Goal: Check status: Check status

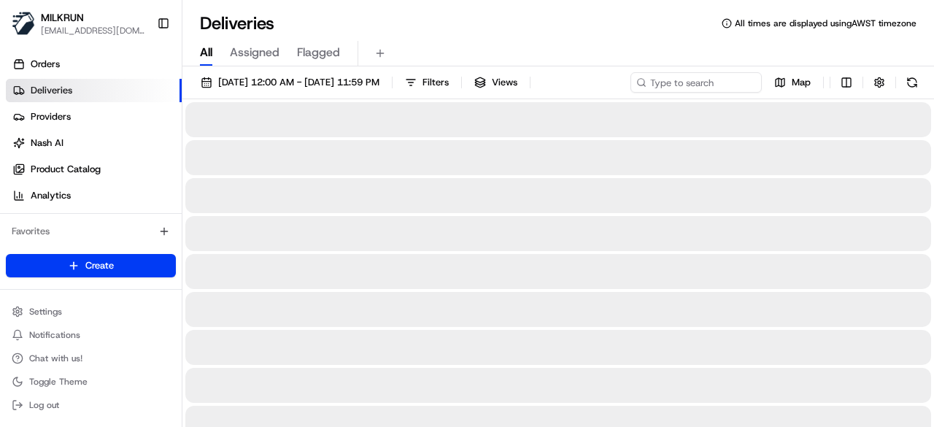
click at [205, 54] on span "All" at bounding box center [206, 53] width 12 height 18
click at [702, 77] on div "[DATE] 12:00 AM - [DATE] 11:59 PM Filters Views Map" at bounding box center [557, 85] width 751 height 27
paste input "968c5a98-c3f6-4b5a-830e-d868d2f88452"
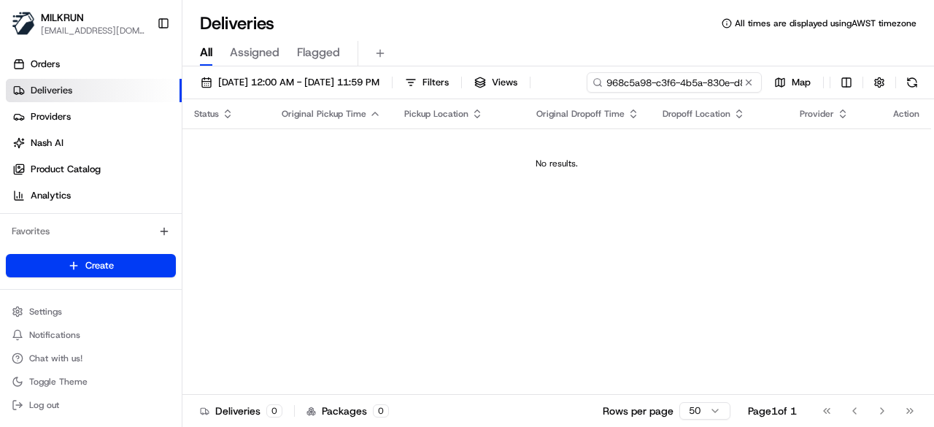
drag, startPoint x: 241, startPoint y: 109, endPoint x: 195, endPoint y: 102, distance: 45.7
click at [586, 93] on input "968c5a98-c3f6-4b5a-830e-d868d2f88452" at bounding box center [673, 82] width 175 height 20
type input "968c5a98-c3f6-4b5a-830e-d868d2f88452"
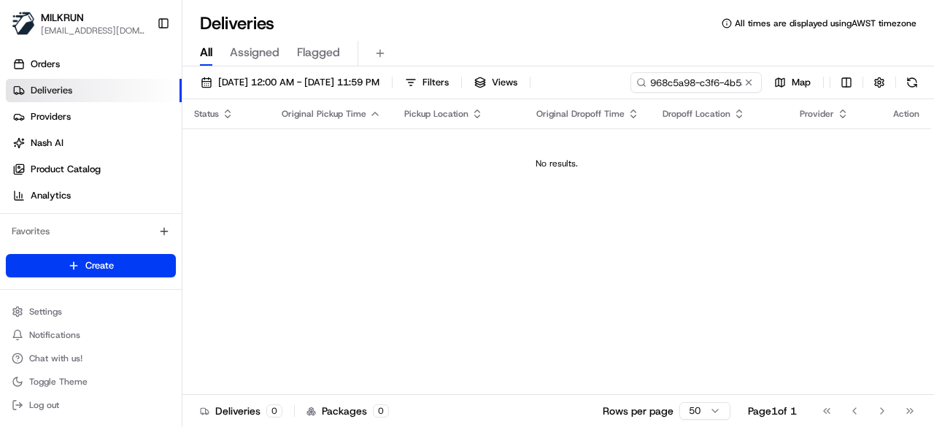
click at [207, 103] on div "[DATE] 12:00 AM - [DATE] 11:59 PM Filters Views 968c5a98-c3f6-4b5a-830e-d868d2f…" at bounding box center [557, 247] width 751 height 363
click at [651, 82] on div "[DATE] 12:00 AM - [DATE] 11:59 PM Filters Views 968c5a98-c3f6-4b5a-830e-d868d2f…" at bounding box center [557, 85] width 751 height 27
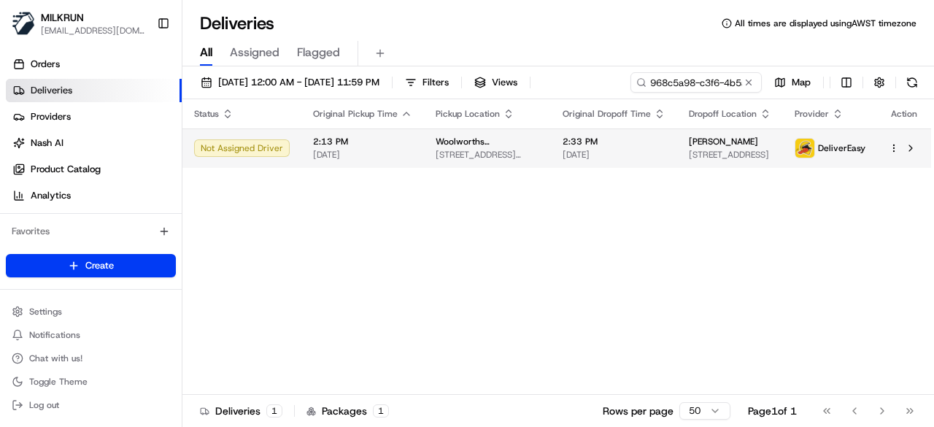
click at [611, 174] on div "Status Original Pickup Time Pickup Location Original Dropoff Time Dropoff Locat…" at bounding box center [556, 246] width 748 height 295
click at [616, 139] on span "2:33 PM" at bounding box center [613, 142] width 103 height 12
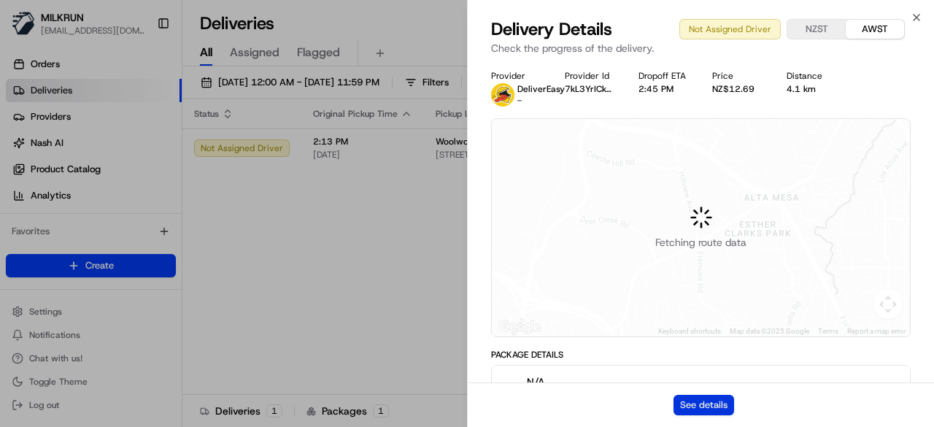
click at [686, 402] on button "See details" at bounding box center [703, 405] width 61 height 20
